Goal: Check status: Check status

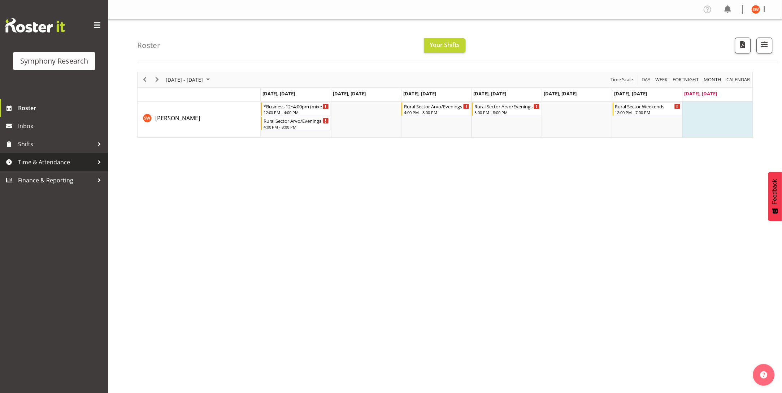
click at [45, 160] on span "Time & Attendance" at bounding box center [56, 162] width 76 height 11
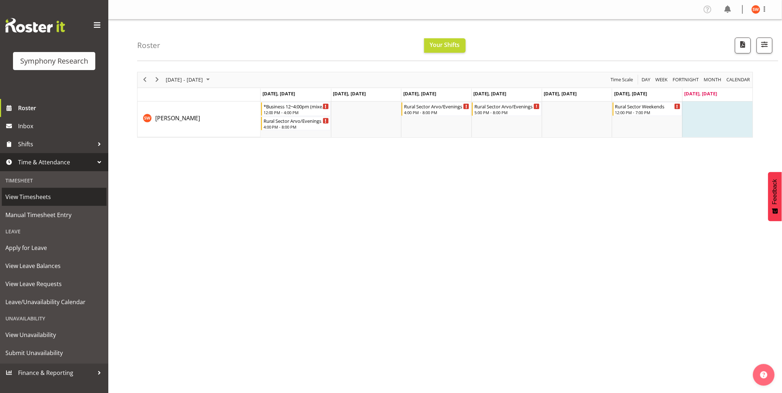
click at [32, 198] on span "View Timesheets" at bounding box center [53, 196] width 97 height 11
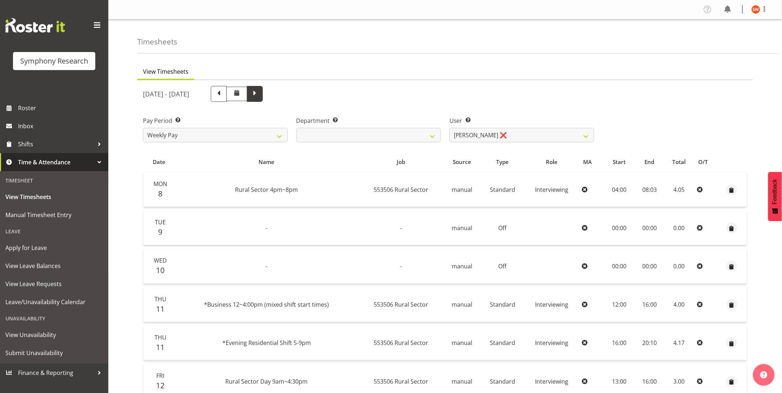
click at [263, 93] on span at bounding box center [255, 94] width 16 height 16
select select
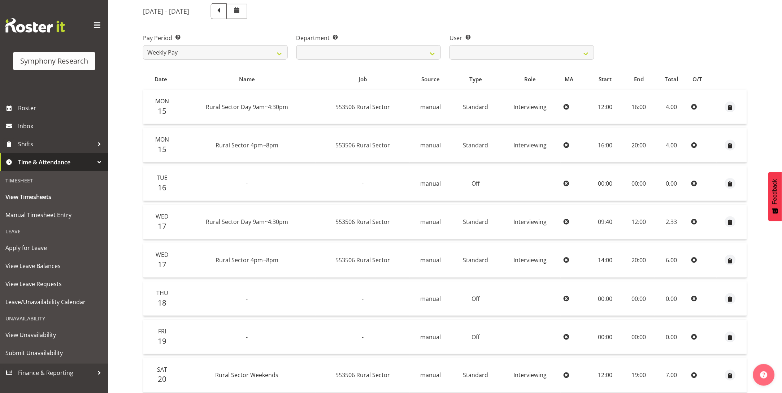
scroll to position [84, 0]
click at [190, 71] on th "Name" at bounding box center [246, 78] width 137 height 14
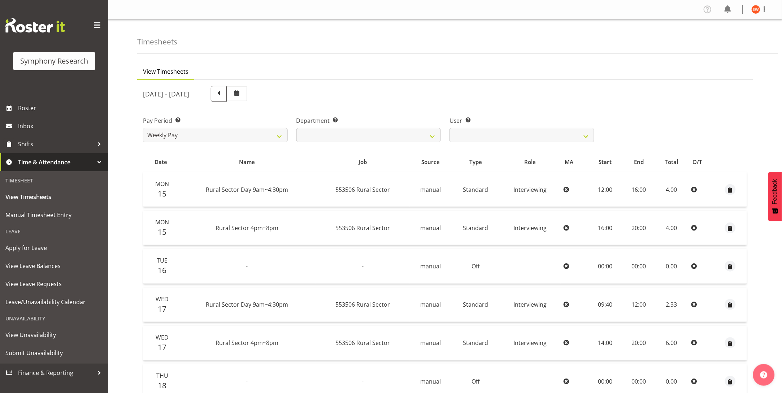
scroll to position [180, 0]
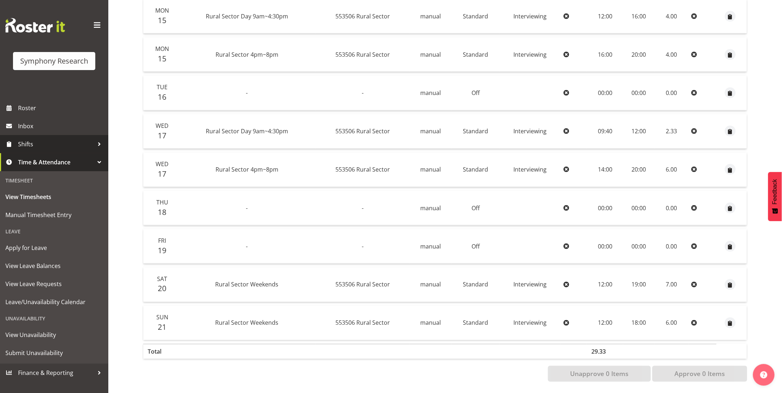
click at [29, 142] on span "Shifts" at bounding box center [56, 144] width 76 height 11
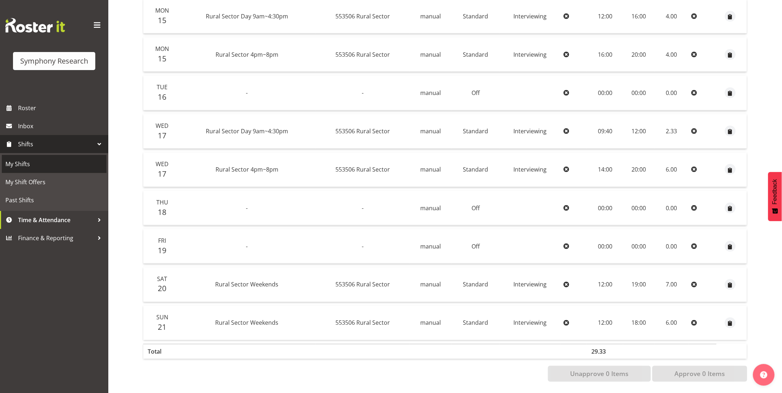
click at [18, 162] on span "My Shifts" at bounding box center [53, 163] width 97 height 11
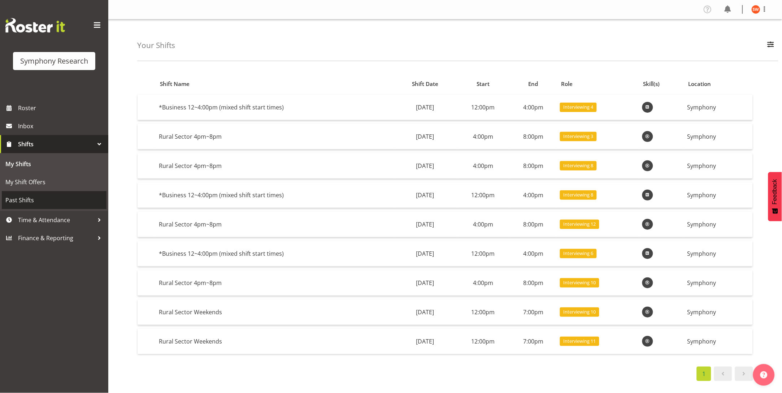
click at [27, 195] on span "Past Shifts" at bounding box center [53, 200] width 97 height 11
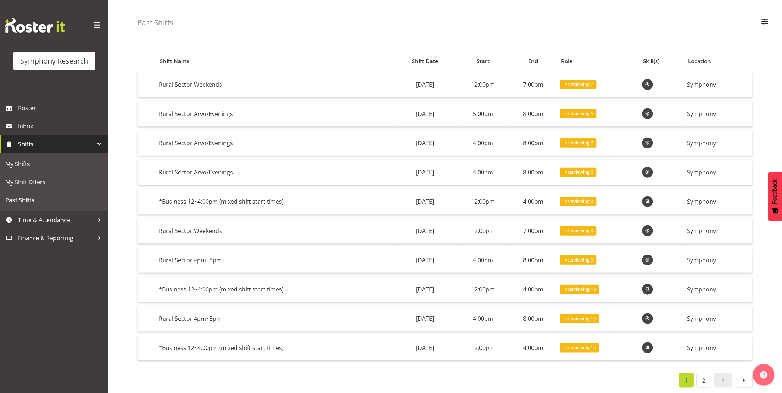
scroll to position [30, 0]
click at [38, 224] on span "Time & Attendance" at bounding box center [56, 219] width 76 height 11
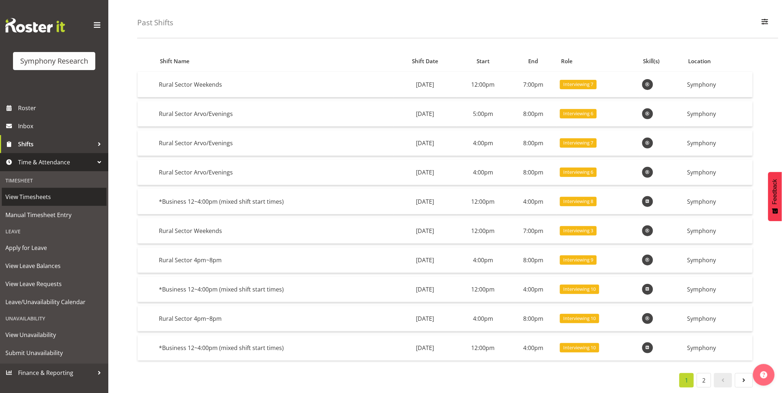
click at [44, 201] on span "View Timesheets" at bounding box center [53, 196] width 97 height 11
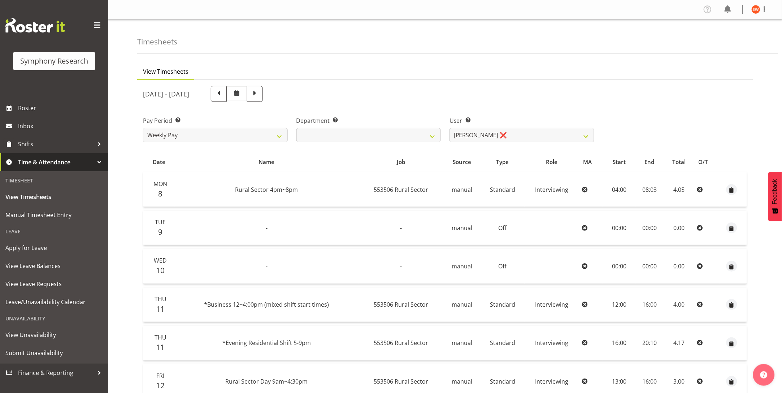
click at [331, 98] on div "[DATE] - [DATE]" at bounding box center [368, 94] width 451 height 16
click at [259, 96] on span at bounding box center [254, 92] width 9 height 9
select select
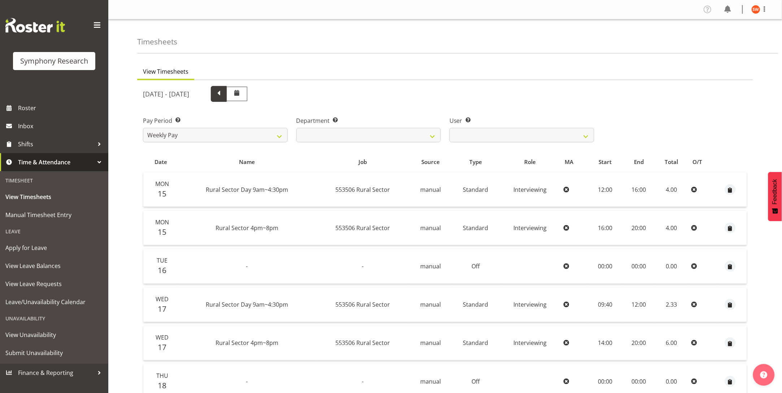
click at [223, 95] on span at bounding box center [218, 92] width 9 height 9
select select
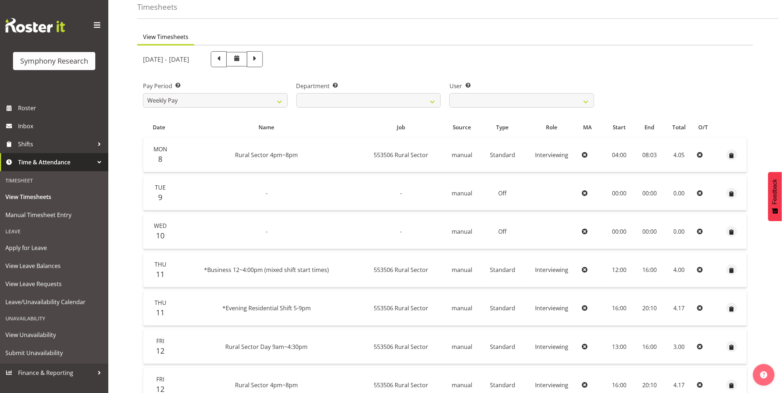
scroll to position [30, 0]
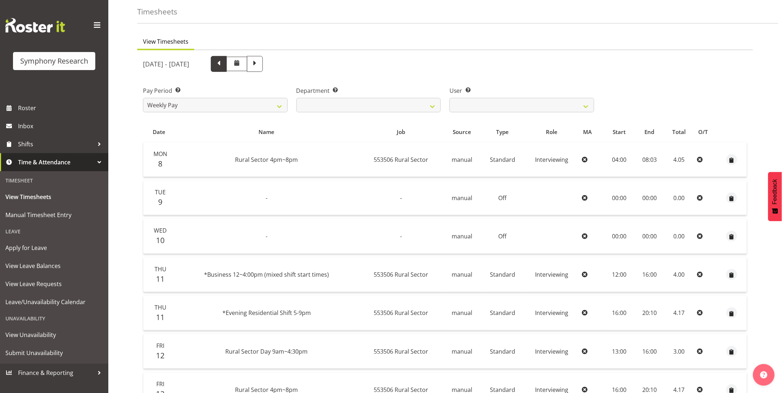
click at [227, 68] on span at bounding box center [219, 64] width 16 height 16
select select
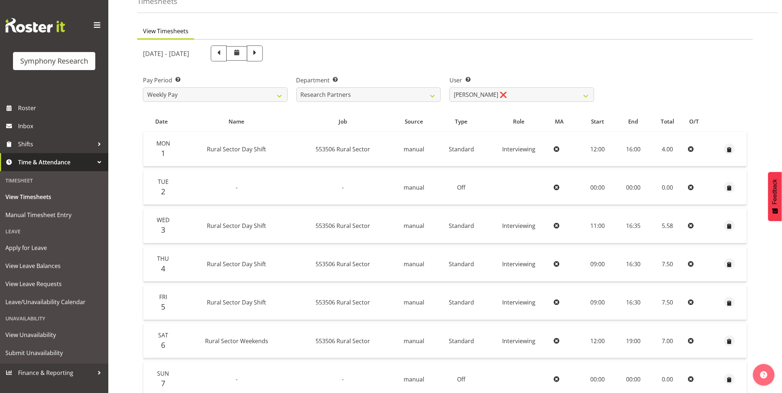
scroll to position [33, 0]
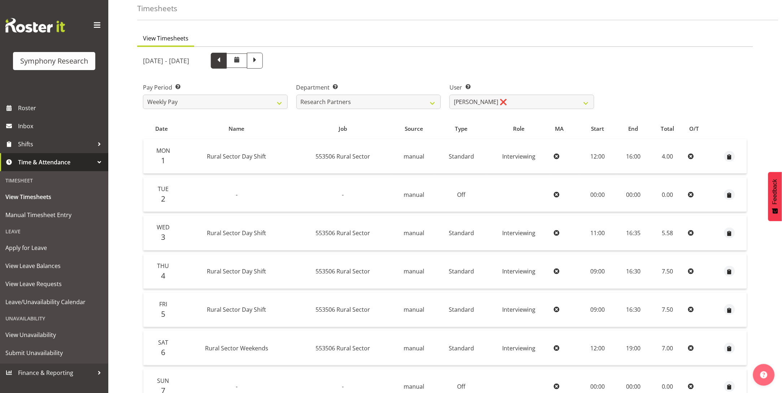
click at [223, 63] on span at bounding box center [218, 59] width 9 height 9
select select
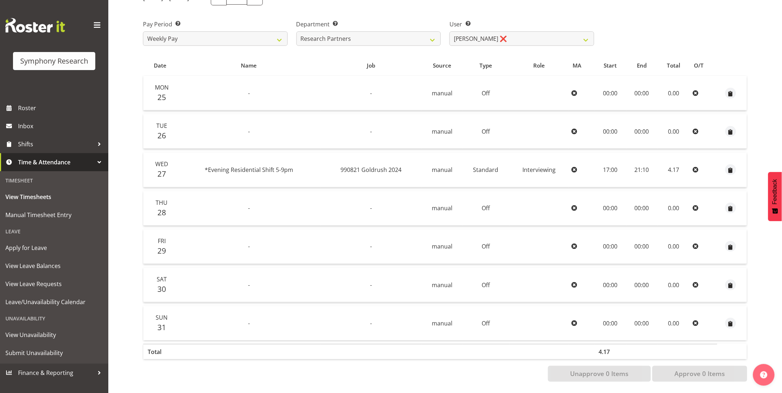
scroll to position [0, 0]
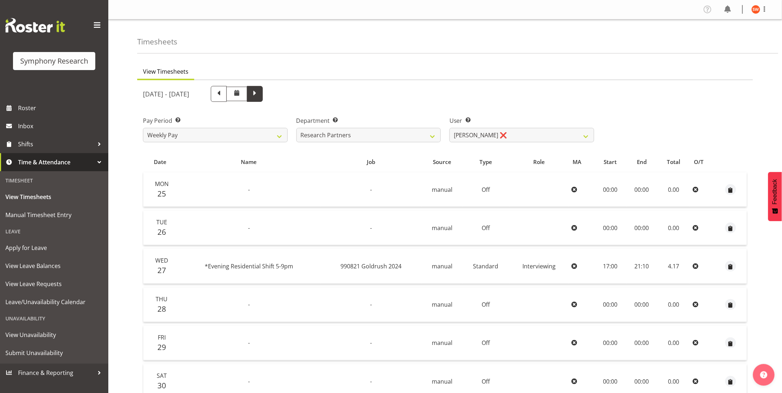
click at [259, 94] on span at bounding box center [254, 92] width 9 height 9
select select
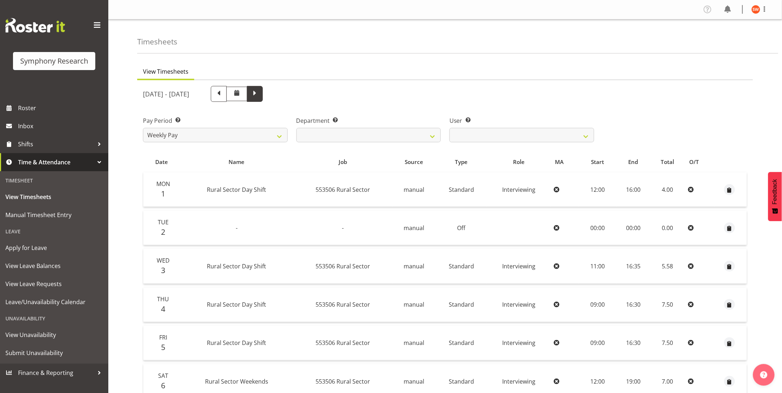
click at [259, 97] on span at bounding box center [254, 92] width 9 height 9
select select
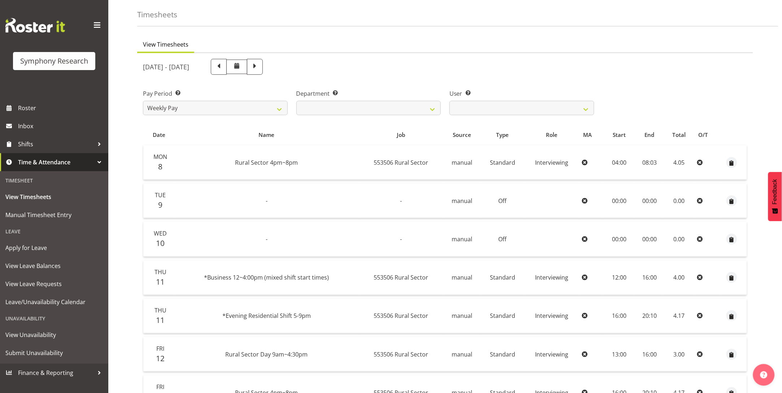
scroll to position [26, 0]
click at [259, 70] on span at bounding box center [254, 66] width 9 height 9
select select
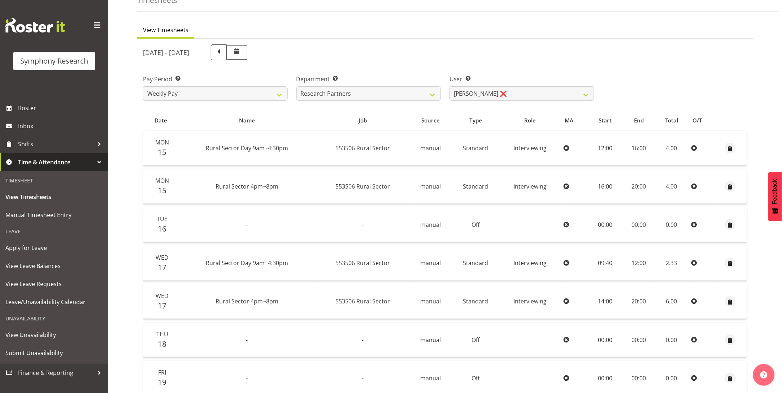
scroll to position [31, 0]
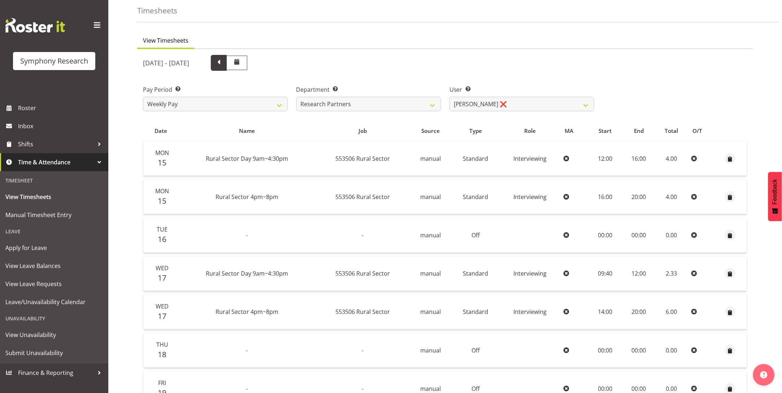
click at [223, 65] on span at bounding box center [218, 61] width 9 height 9
select select
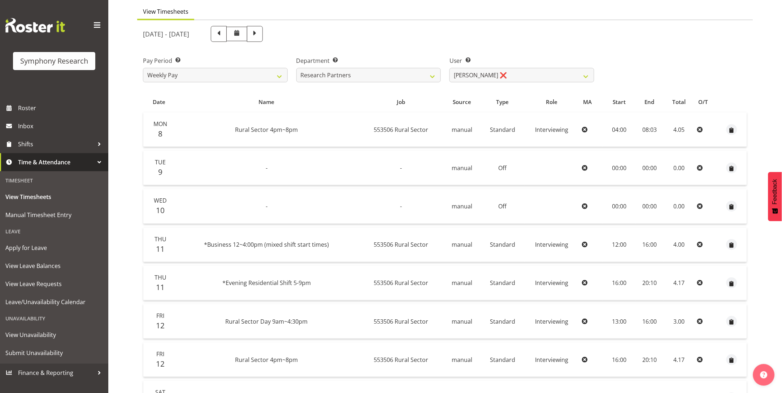
scroll to position [0, 0]
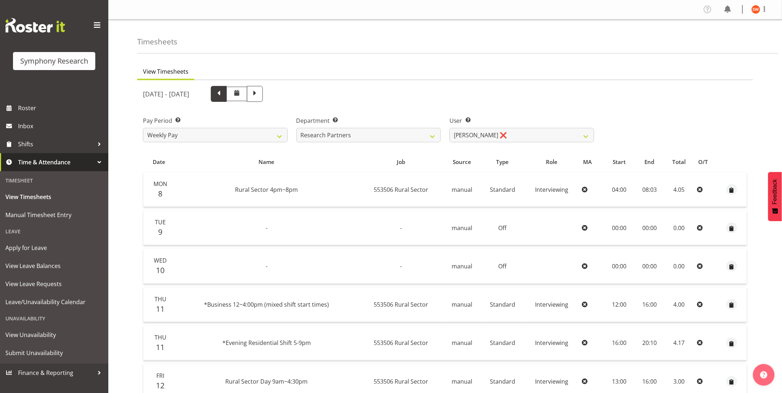
click at [223, 95] on span at bounding box center [218, 92] width 9 height 9
select select
click at [283, 95] on div "[DATE] - [DATE] Pay Period Select which pay period you would like to view. Week…" at bounding box center [445, 318] width 604 height 473
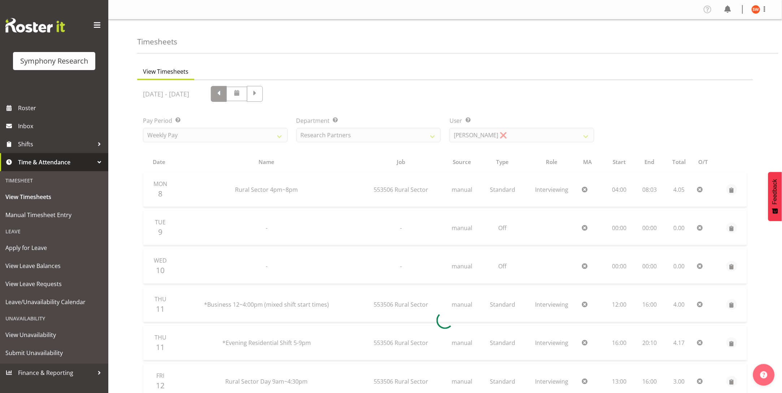
click at [283, 95] on div at bounding box center [445, 320] width 616 height 480
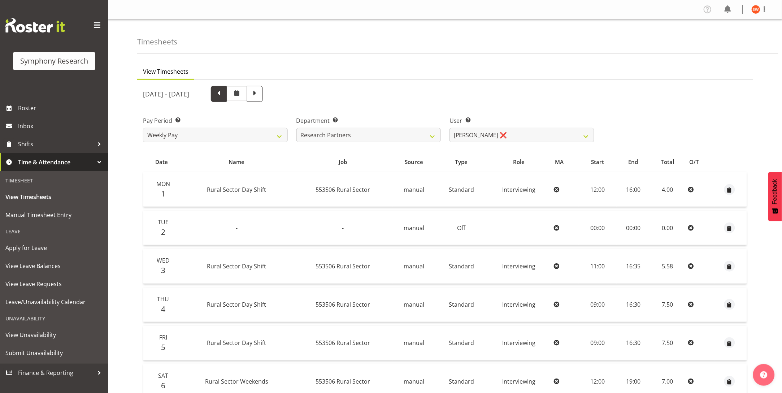
click at [223, 95] on span at bounding box center [218, 92] width 9 height 9
select select
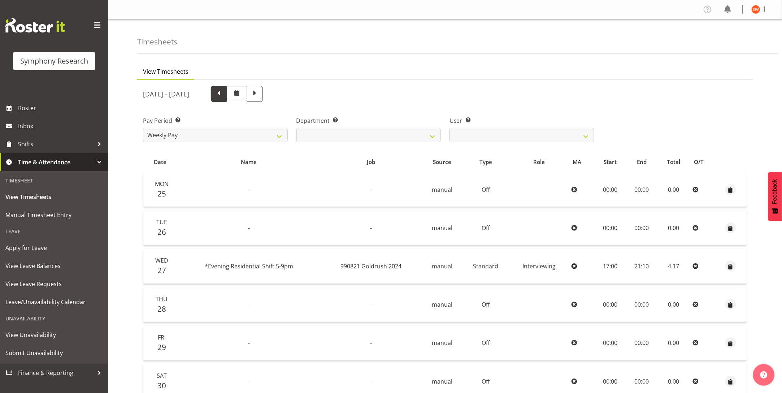
click at [283, 95] on div "[DATE] - [DATE] Pay Period Select which pay period you would like to view. Week…" at bounding box center [445, 280] width 604 height 396
click at [223, 95] on span at bounding box center [218, 92] width 9 height 9
select select
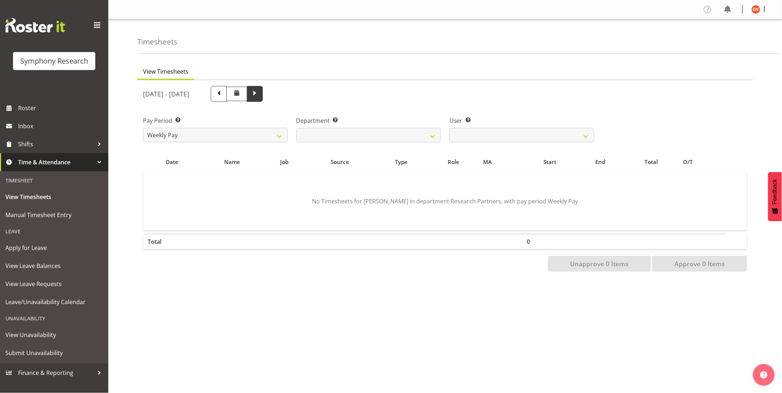
click at [259, 92] on span at bounding box center [254, 92] width 9 height 9
select select
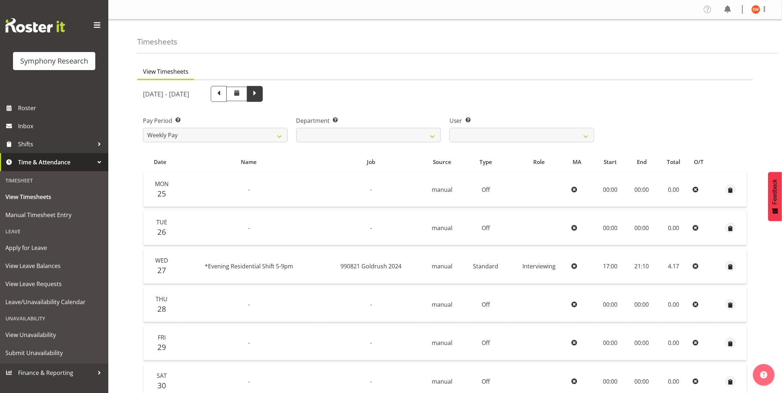
click at [259, 92] on span at bounding box center [254, 92] width 9 height 9
select select
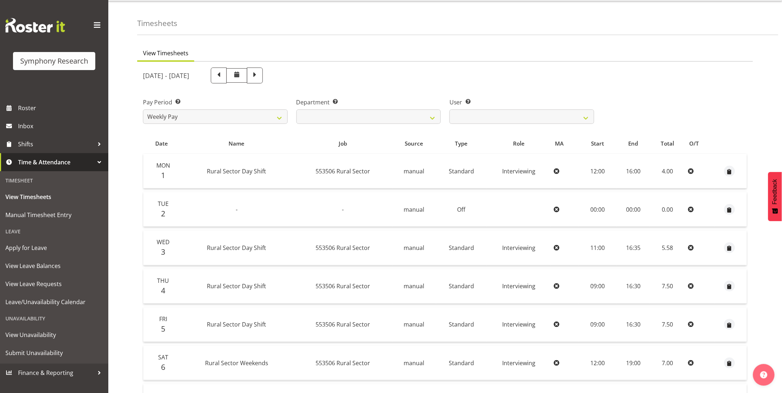
scroll to position [12, 0]
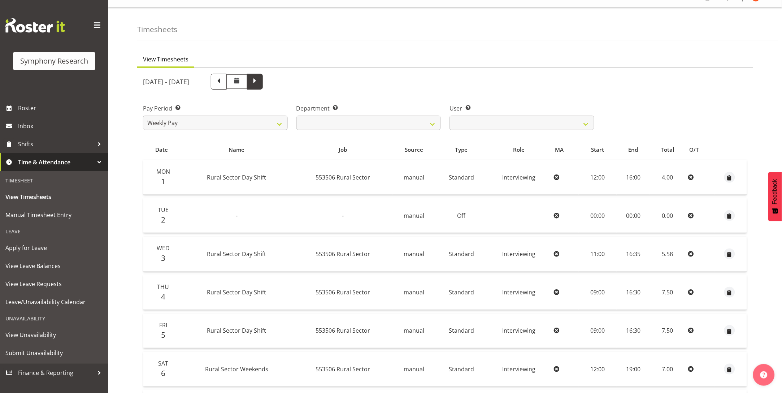
click at [259, 81] on span at bounding box center [254, 80] width 9 height 9
select select
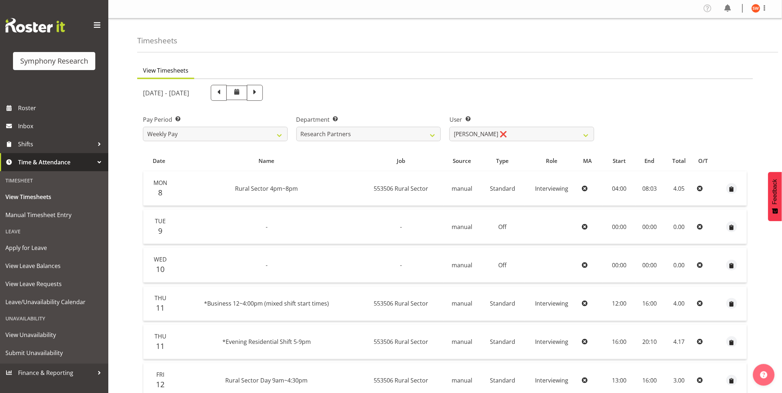
scroll to position [0, 0]
click at [259, 94] on span at bounding box center [254, 92] width 9 height 9
select select
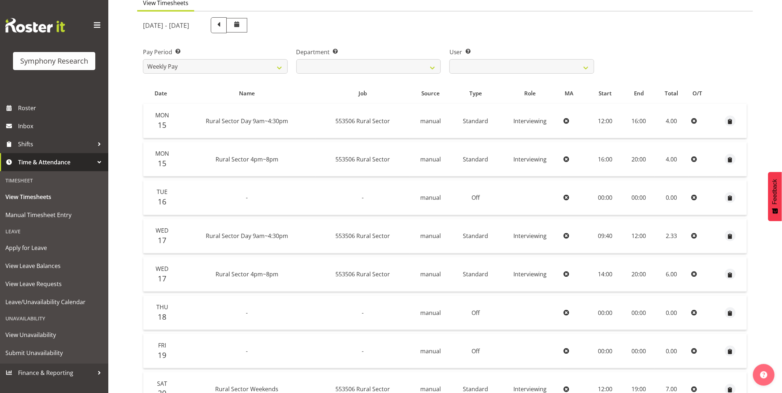
scroll to position [180, 0]
